Goal: Find specific page/section: Find specific page/section

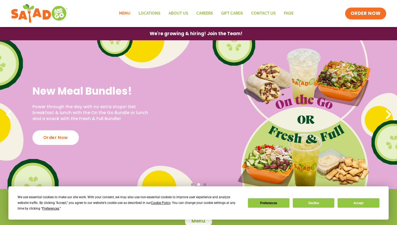
click at [132, 14] on link "Menu" at bounding box center [124, 13] width 19 height 12
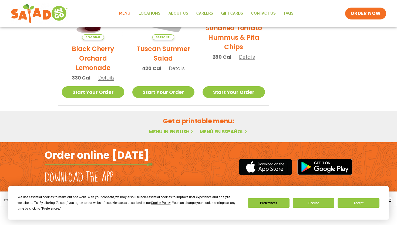
scroll to position [297, 0]
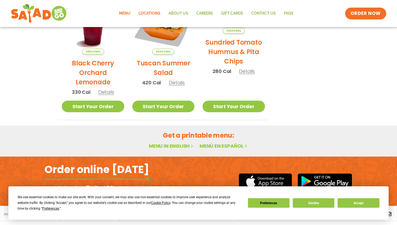
click at [149, 9] on link "Locations" at bounding box center [150, 13] width 30 height 12
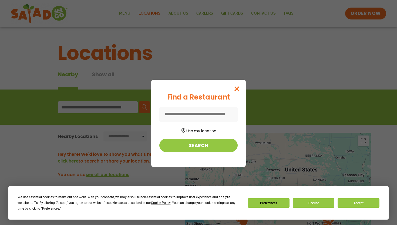
click at [215, 114] on input at bounding box center [199, 114] width 78 height 14
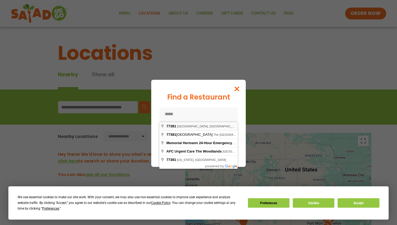
type input "**********"
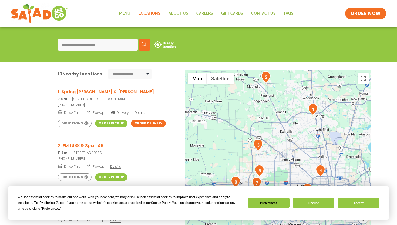
scroll to position [92, 0]
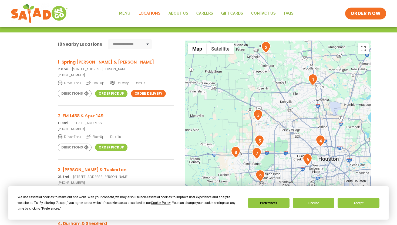
click at [104, 63] on h3 "1. Spring Stuebner & Holzwarth" at bounding box center [116, 62] width 116 height 7
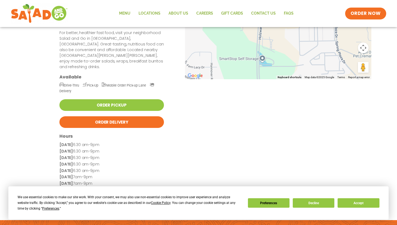
scroll to position [98, 0]
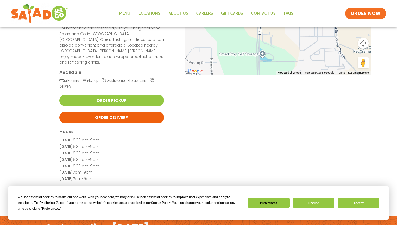
click at [102, 112] on link "Order Delivery" at bounding box center [111, 118] width 105 height 12
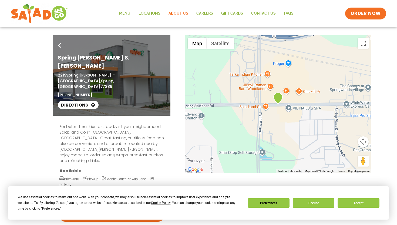
click at [184, 17] on link "About Us" at bounding box center [179, 13] width 28 height 12
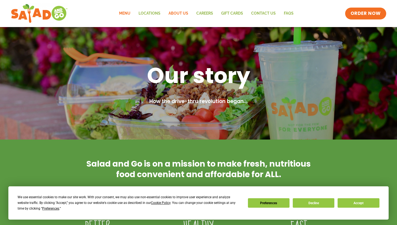
click at [128, 14] on link "Menu" at bounding box center [124, 13] width 19 height 12
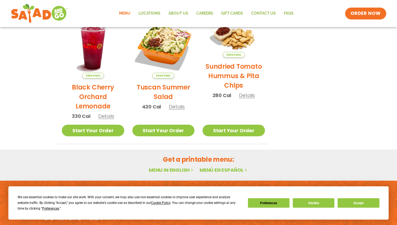
scroll to position [311, 0]
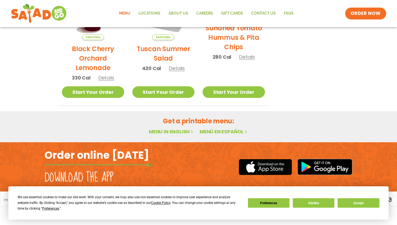
click at [167, 131] on link "Menu in English" at bounding box center [171, 131] width 45 height 7
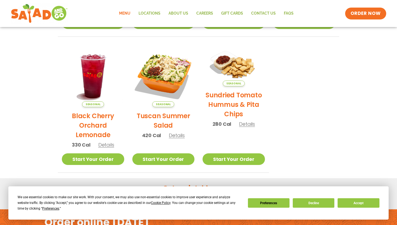
scroll to position [311, 0]
